Goal: Book appointment/travel/reservation

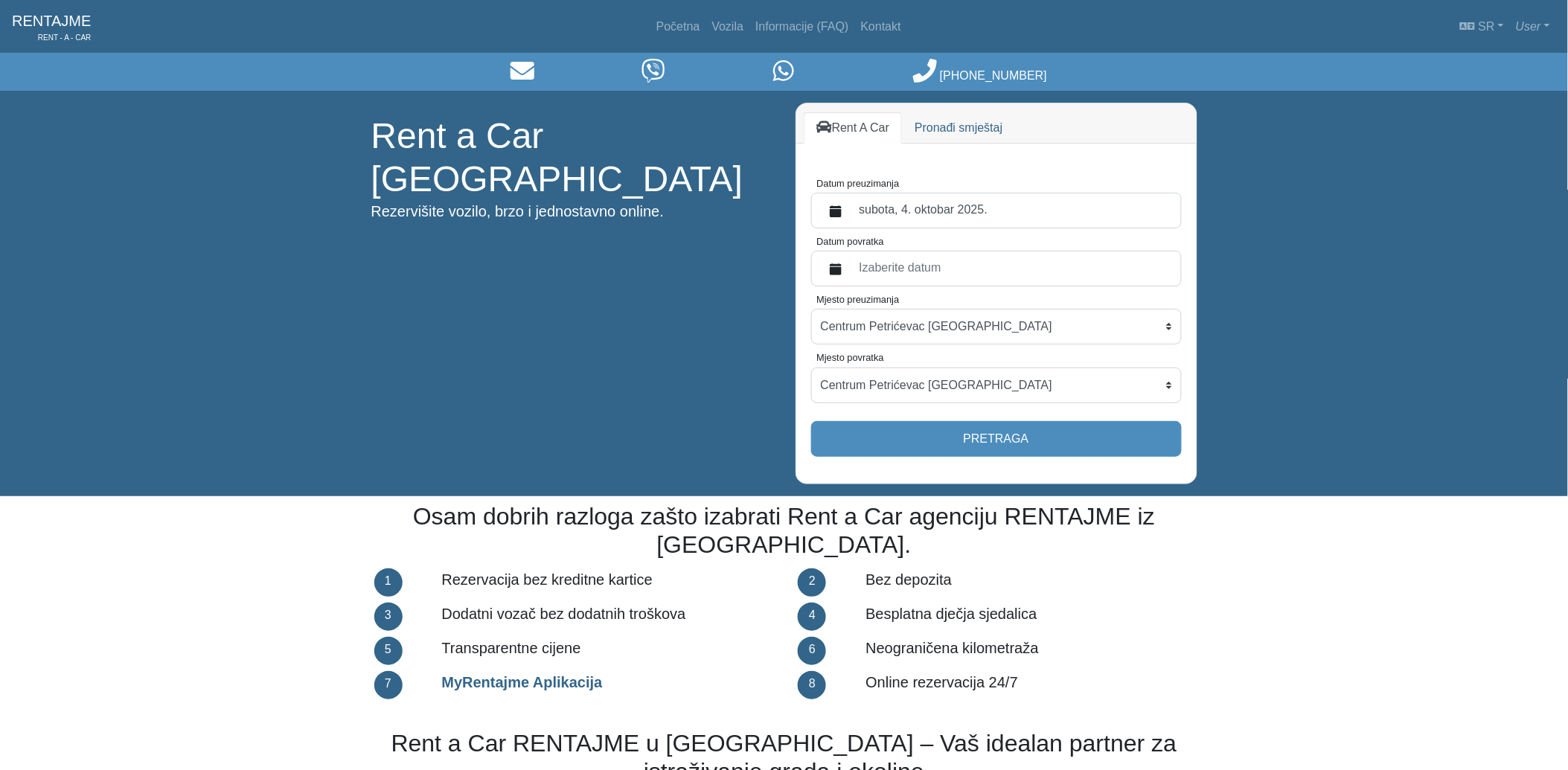
click at [876, 261] on label "Izaberite datum" at bounding box center [1011, 268] width 322 height 27
click at [851, 261] on button "Datum povratka" at bounding box center [835, 268] width 30 height 27
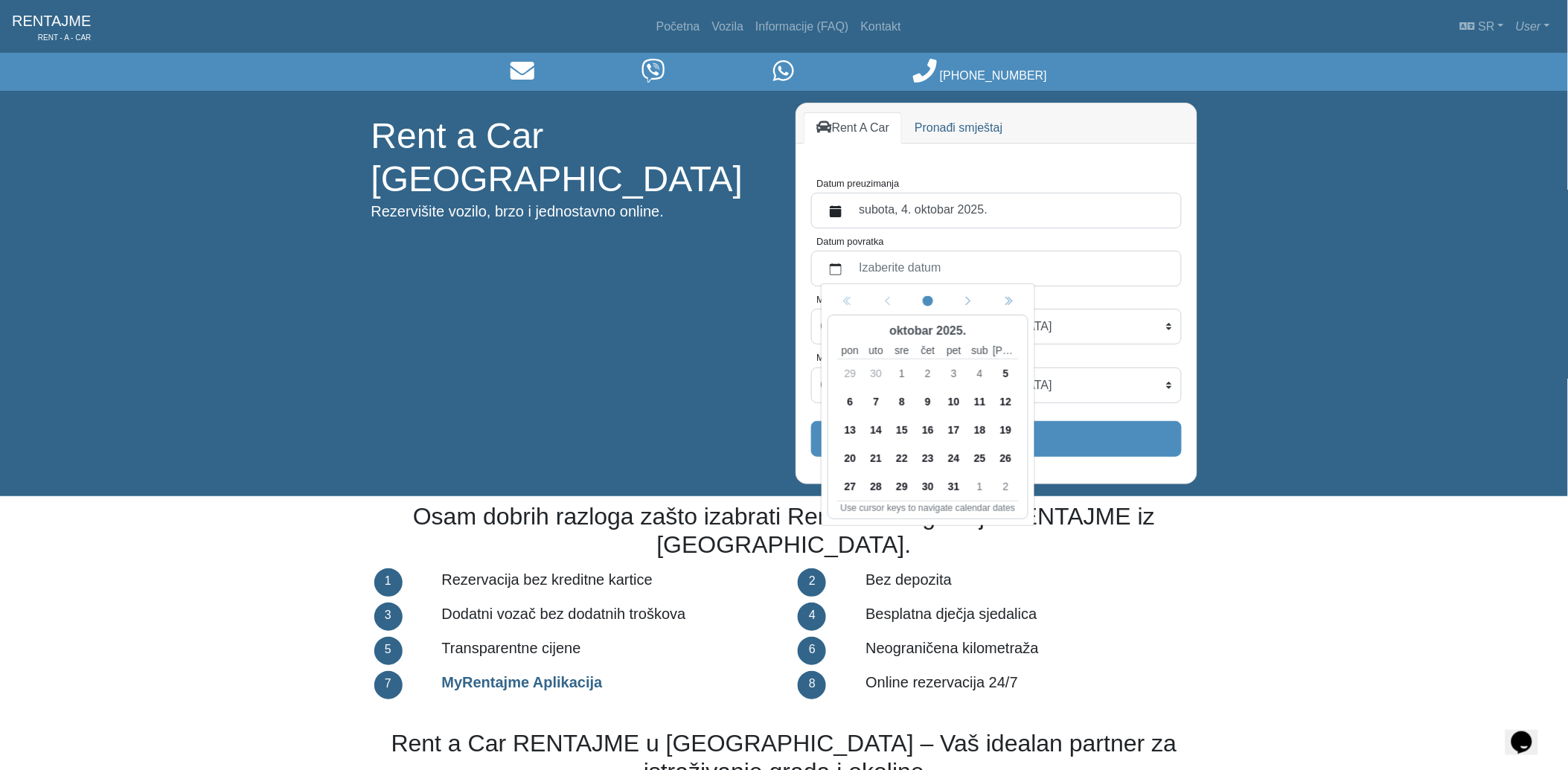
click at [925, 210] on label "subota, 4. oktobar 2025." at bounding box center [1011, 210] width 322 height 27
click at [851, 210] on button "Datum preuzimanja" at bounding box center [835, 210] width 30 height 27
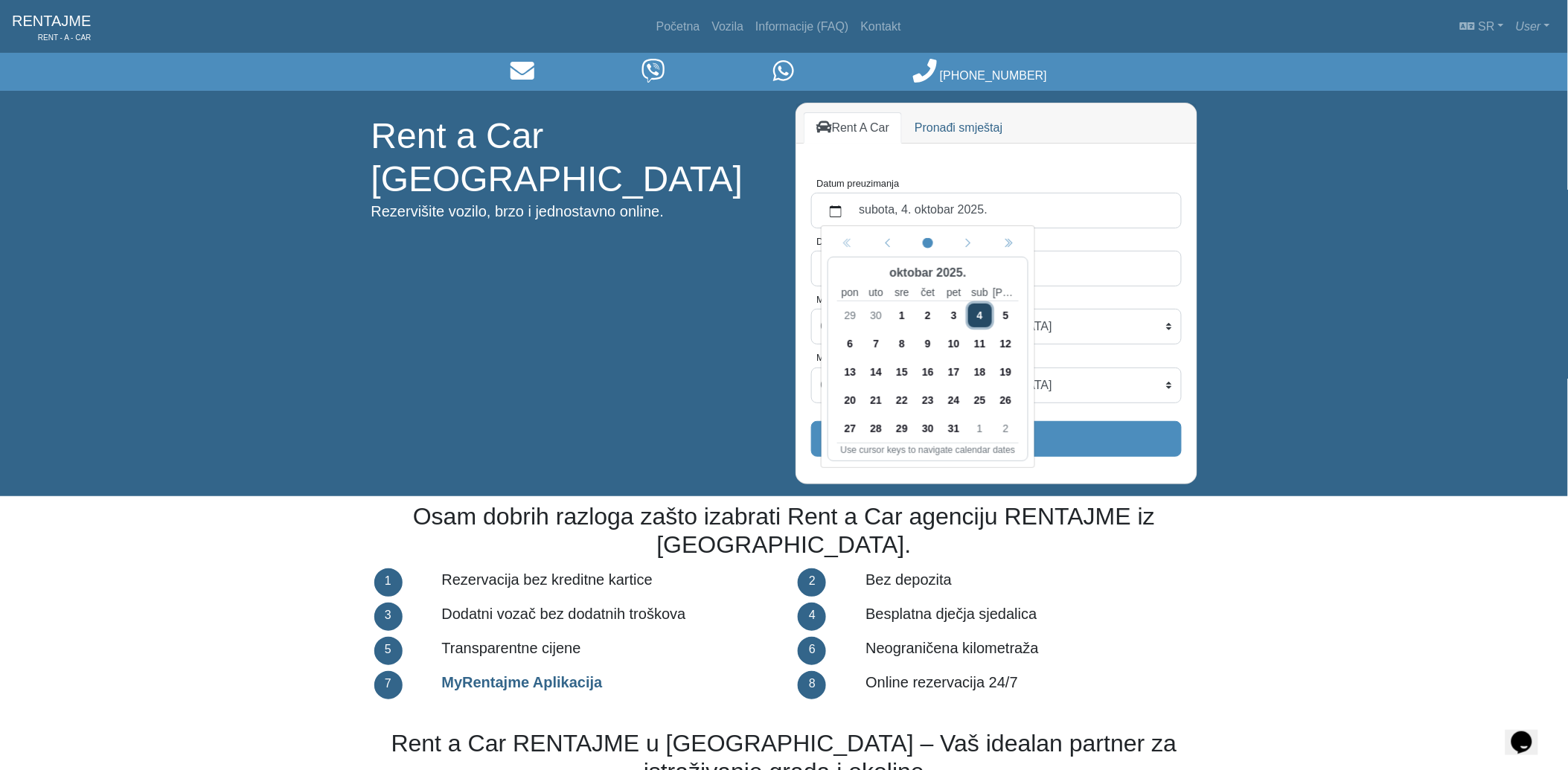
click at [953, 318] on span "3" at bounding box center [952, 315] width 23 height 23
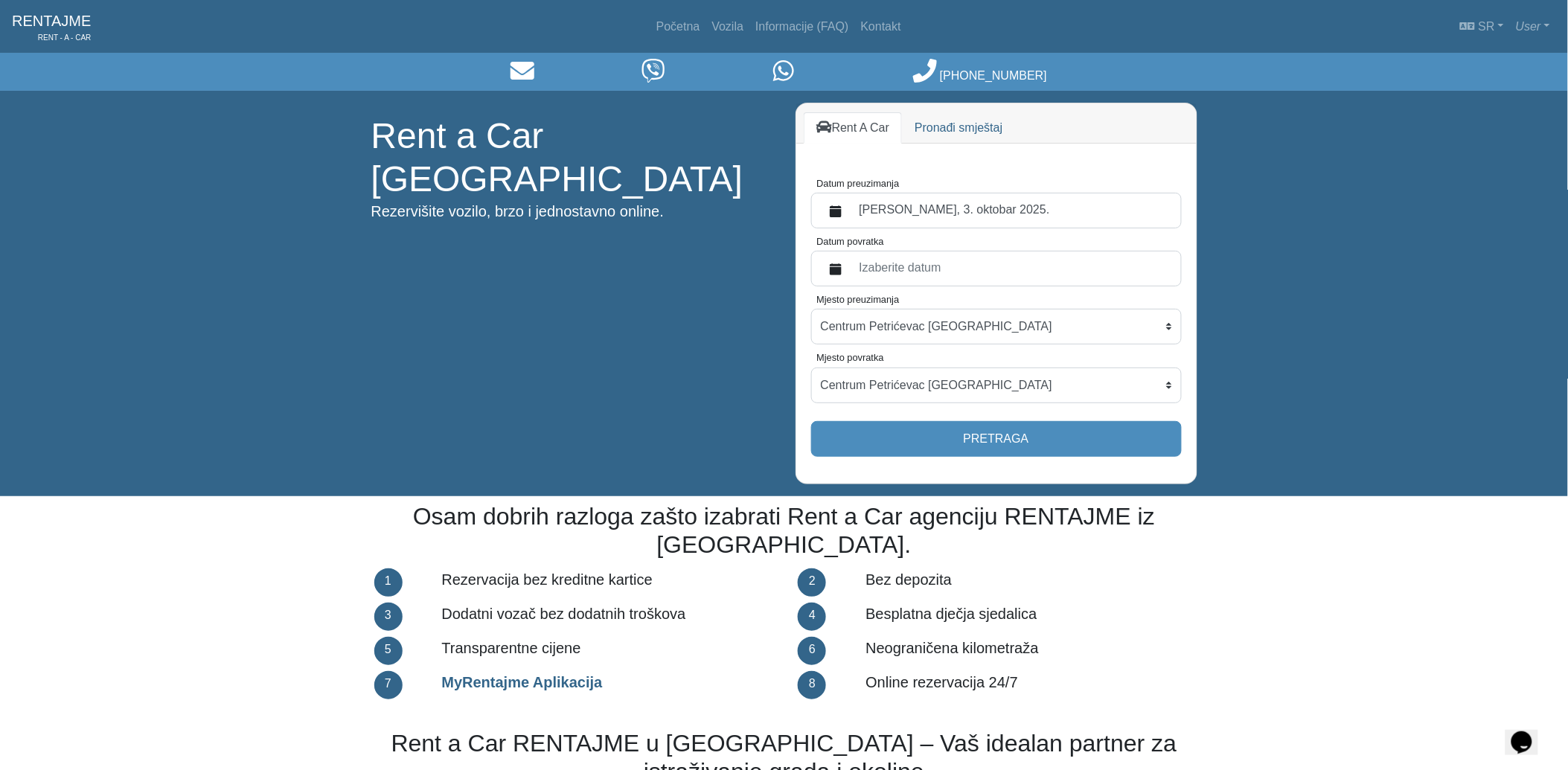
click at [889, 273] on label "Izaberite datum" at bounding box center [1011, 268] width 322 height 27
click at [851, 273] on button "Datum povratka" at bounding box center [835, 268] width 30 height 27
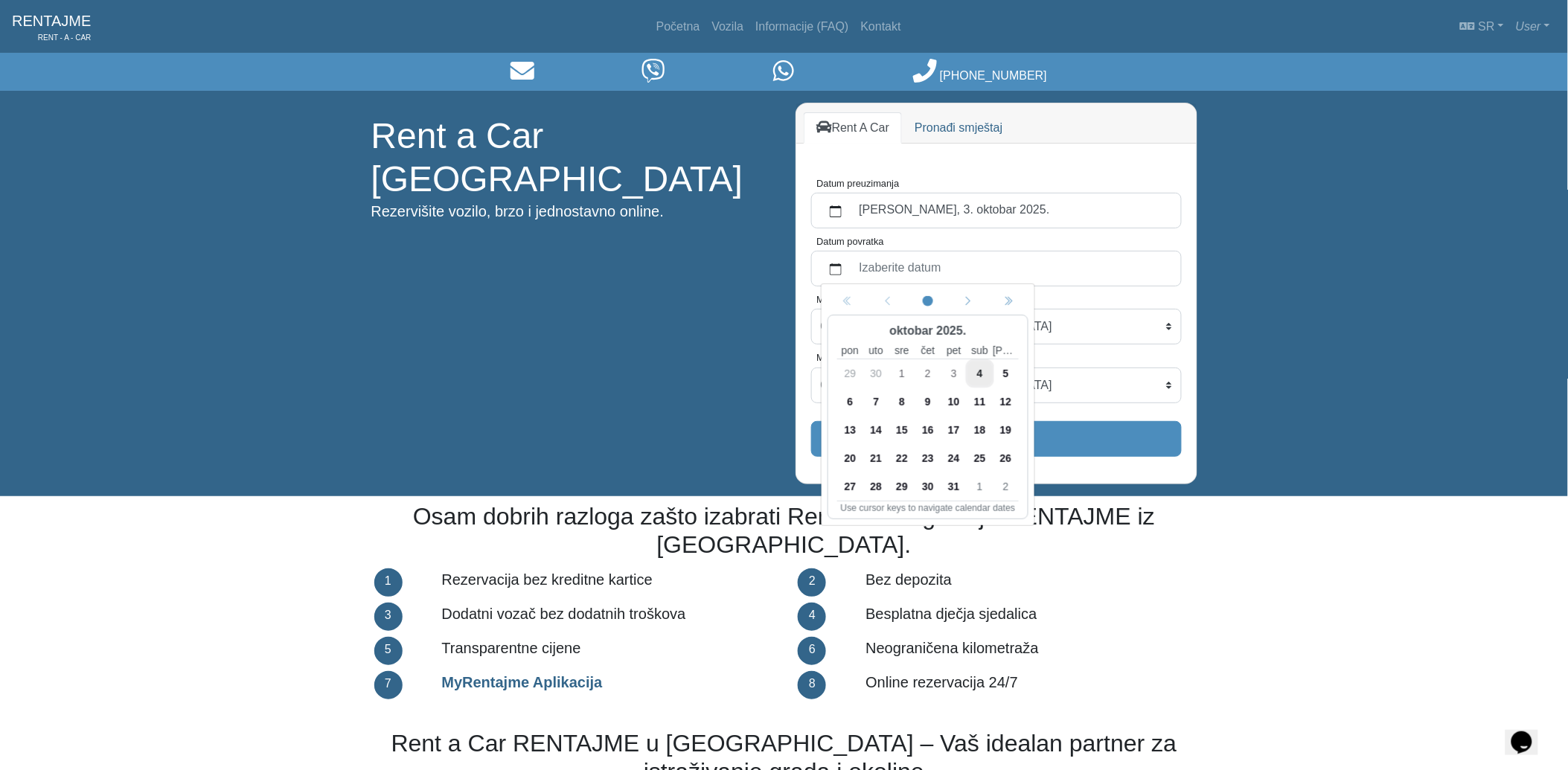
click at [1007, 375] on span "5" at bounding box center [1005, 373] width 23 height 23
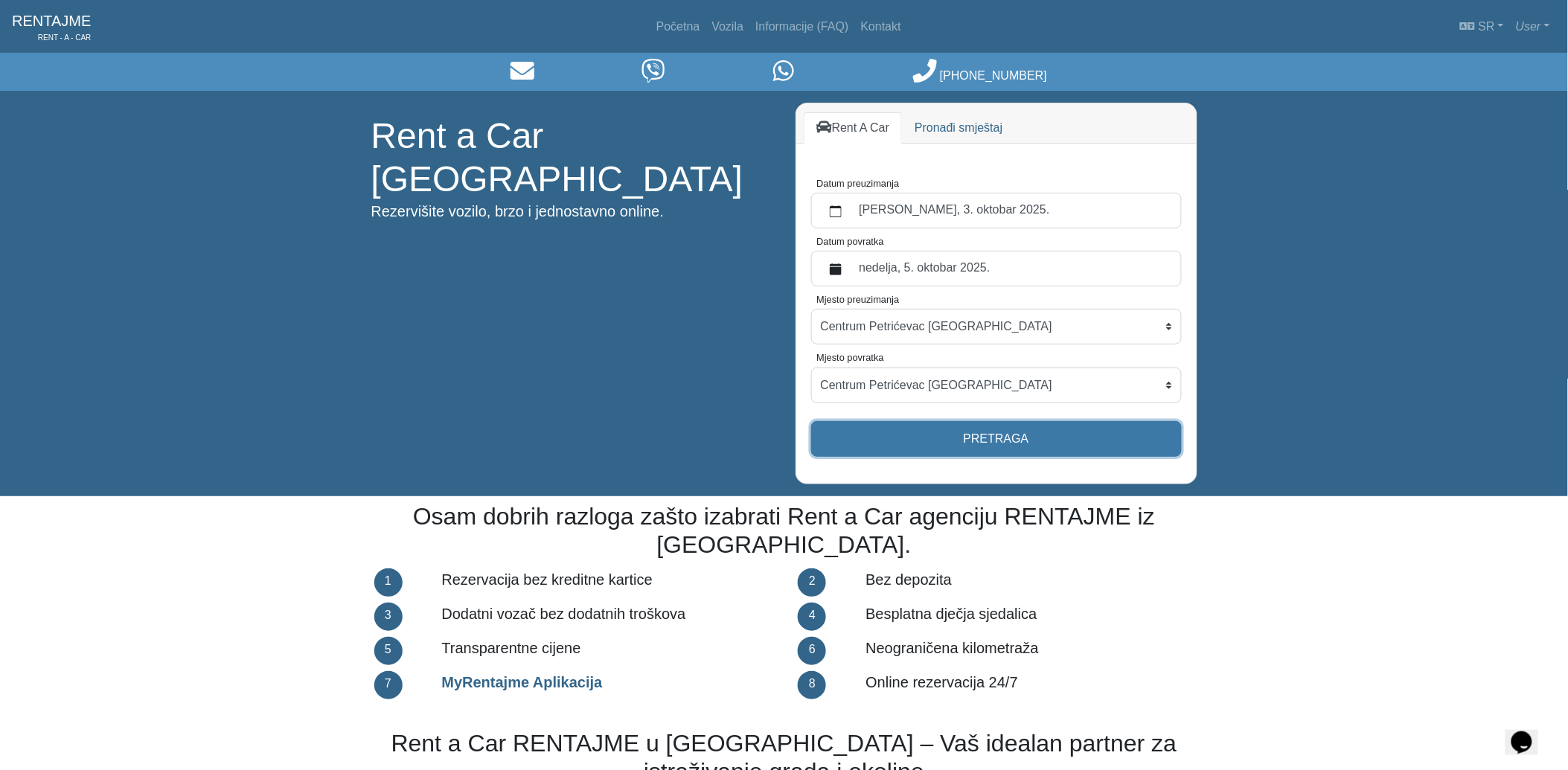
click at [903, 428] on button "Pretraga" at bounding box center [996, 439] width 371 height 36
